Goal: Check status: Check status

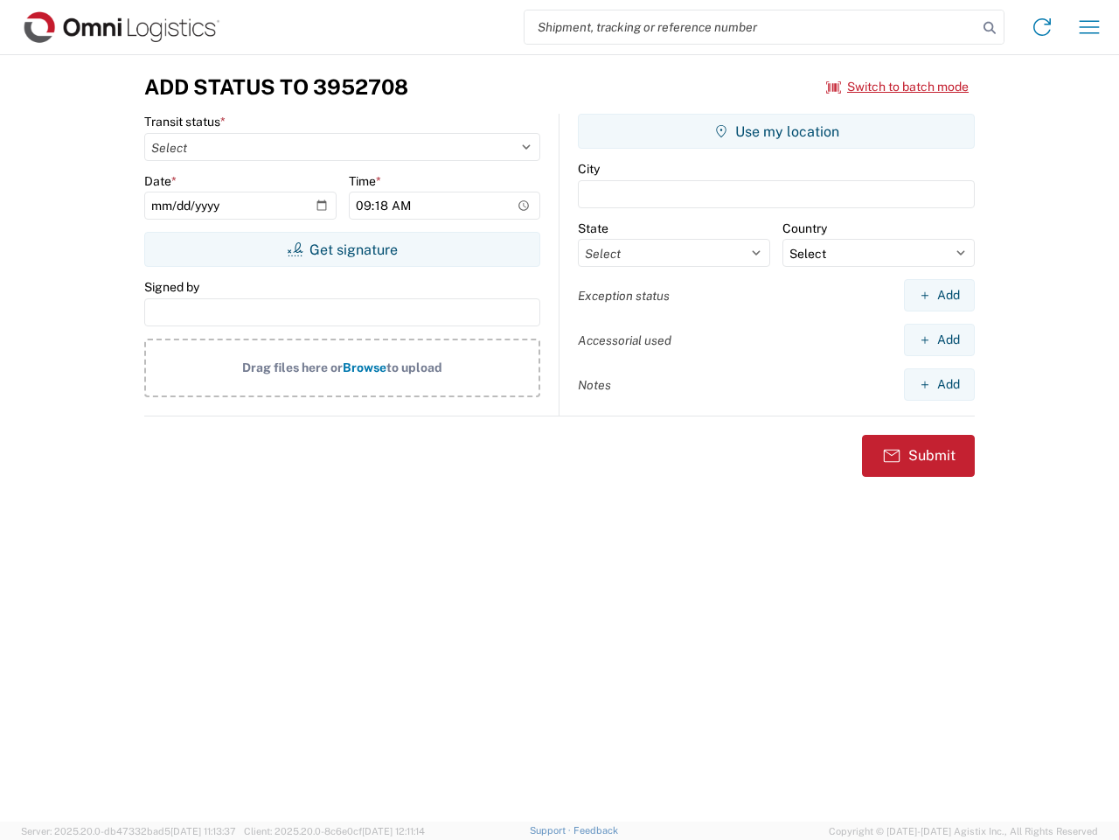
click at [751, 27] on input "search" at bounding box center [751, 26] width 453 height 33
click at [990, 28] on icon at bounding box center [990, 28] width 24 height 24
click at [1042, 27] on icon at bounding box center [1043, 27] width 28 height 28
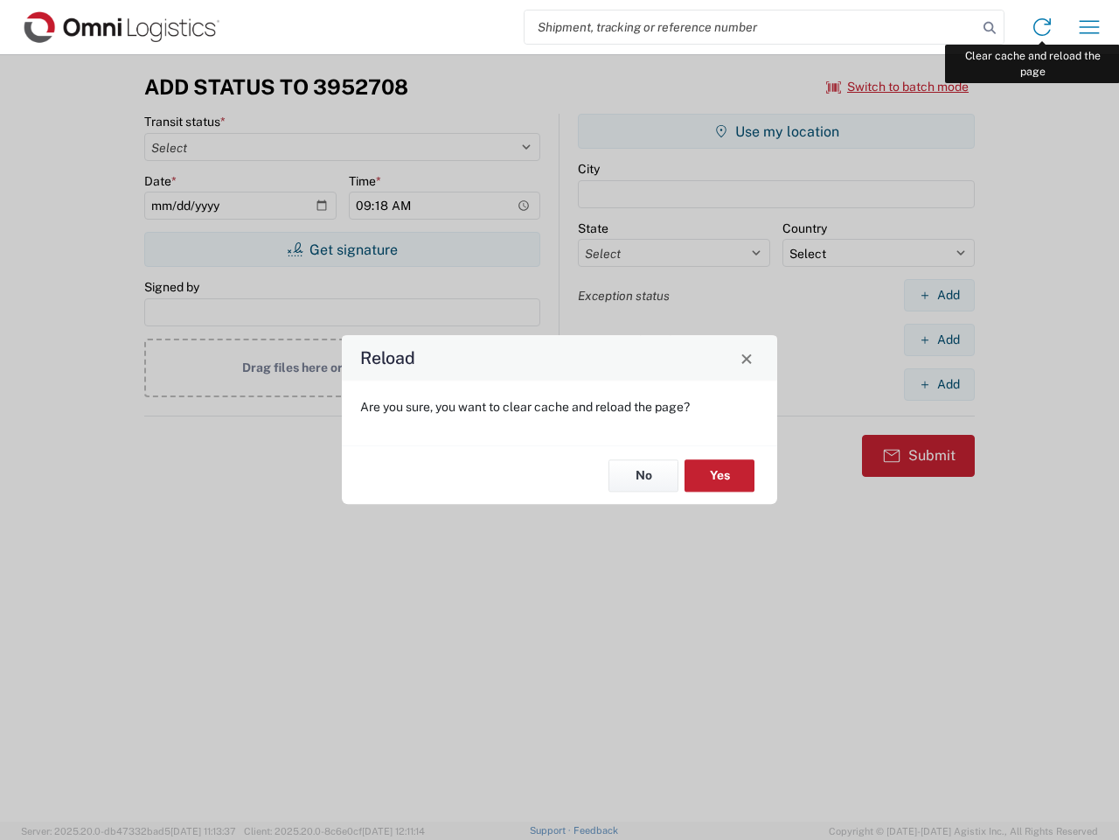
click at [1090, 27] on div "Reload Are you sure, you want to clear cache and reload the page? No Yes" at bounding box center [559, 420] width 1119 height 840
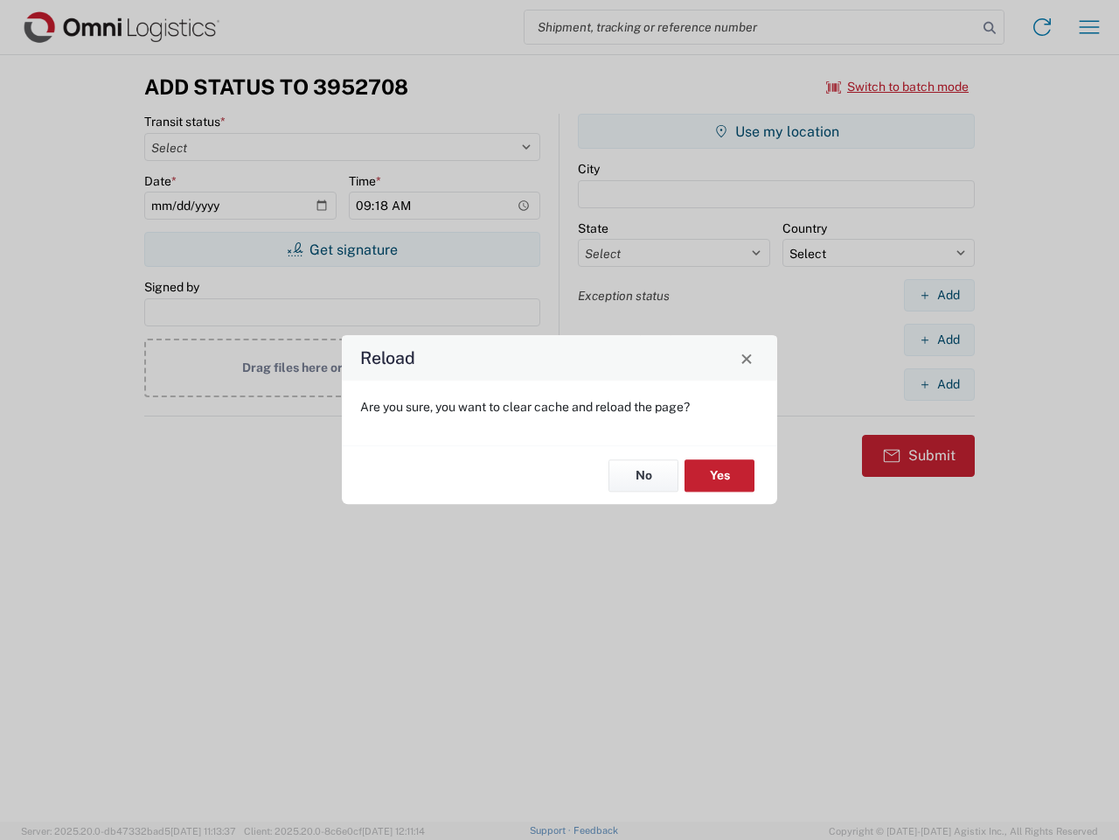
click at [898, 87] on div "Reload Are you sure, you want to clear cache and reload the page? No Yes" at bounding box center [559, 420] width 1119 height 840
click at [342, 249] on div "Reload Are you sure, you want to clear cache and reload the page? No Yes" at bounding box center [559, 420] width 1119 height 840
click at [777, 131] on div "Reload Are you sure, you want to clear cache and reload the page? No Yes" at bounding box center [559, 420] width 1119 height 840
click at [939, 295] on div "Reload Are you sure, you want to clear cache and reload the page? No Yes" at bounding box center [559, 420] width 1119 height 840
click at [939, 339] on div "Reload Are you sure, you want to clear cache and reload the page? No Yes" at bounding box center [559, 420] width 1119 height 840
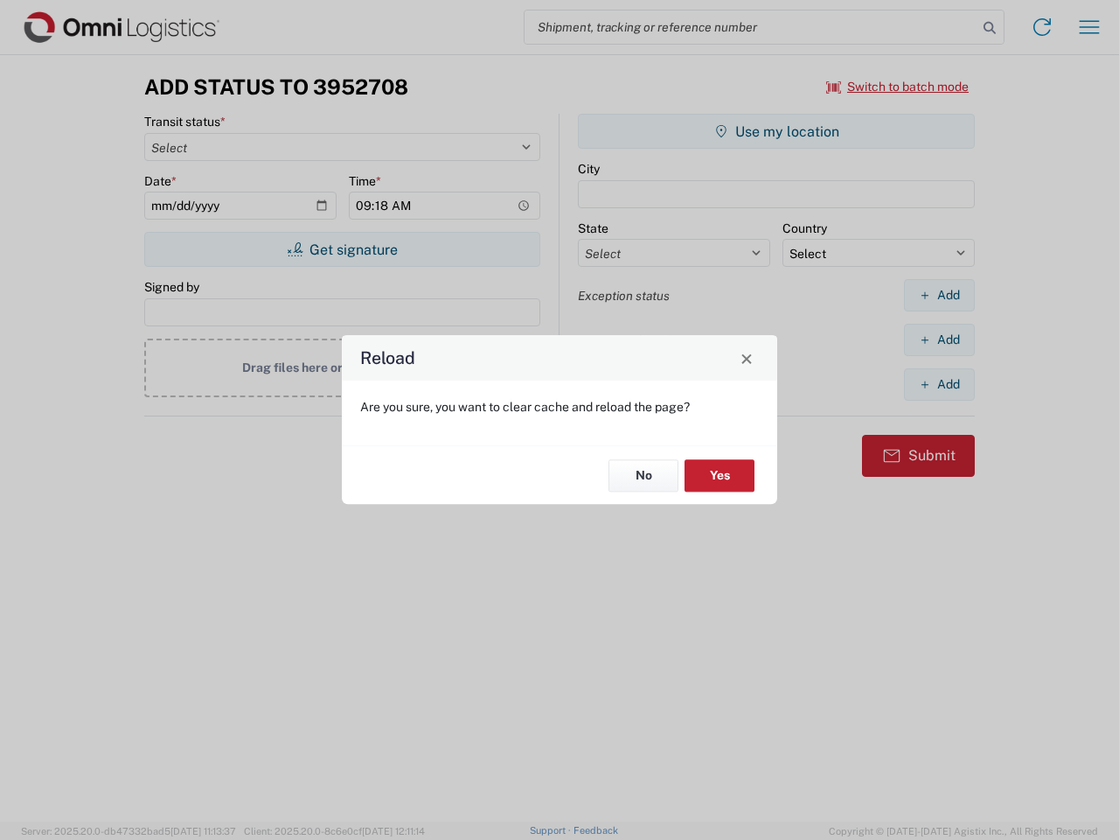
click at [939, 384] on div "Reload Are you sure, you want to clear cache and reload the page? No Yes" at bounding box center [559, 420] width 1119 height 840
